Goal: Task Accomplishment & Management: Manage account settings

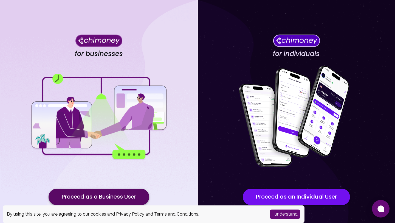
click at [135, 198] on button "Proceed as a Business User" at bounding box center [99, 197] width 101 height 16
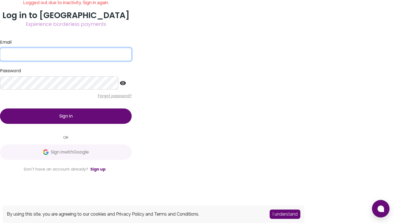
type input "[EMAIL_ADDRESS][DOMAIN_NAME]"
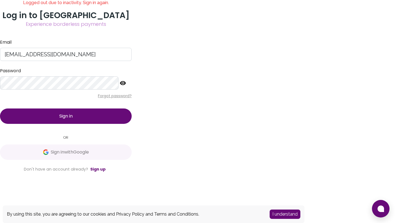
click at [132, 124] on button "Sign in" at bounding box center [66, 115] width 132 height 15
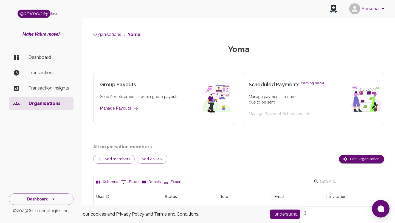
scroll to position [35, 0]
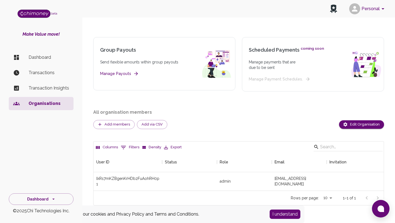
click at [52, 61] on li "Dashboard" at bounding box center [41, 57] width 65 height 13
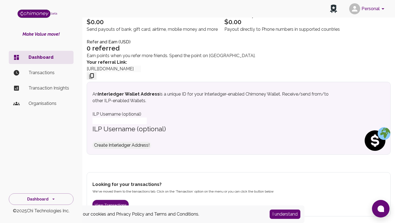
scroll to position [100, 0]
click at [51, 199] on icon "side nav" at bounding box center [53, 198] width 5 height 5
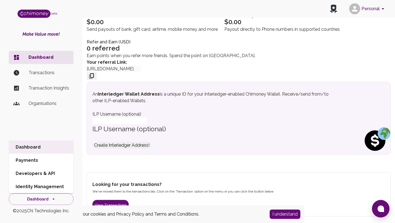
click at [62, 133] on div "Dashboard Transactions Transaction Insights Organisations" at bounding box center [41, 114] width 82 height 131
